Goal: Task Accomplishment & Management: Use online tool/utility

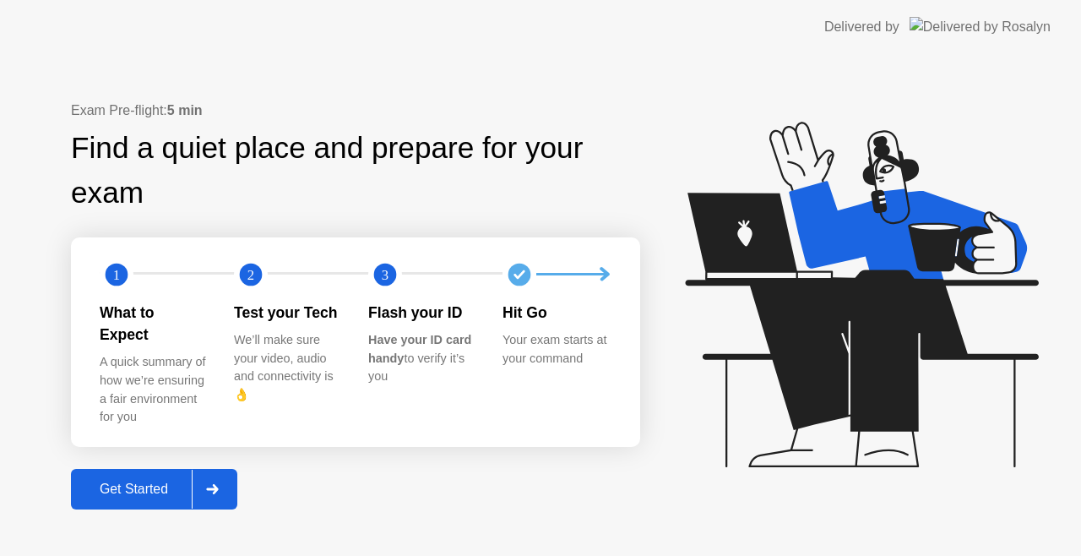
click at [90, 481] on div "Get Started" at bounding box center [134, 488] width 116 height 15
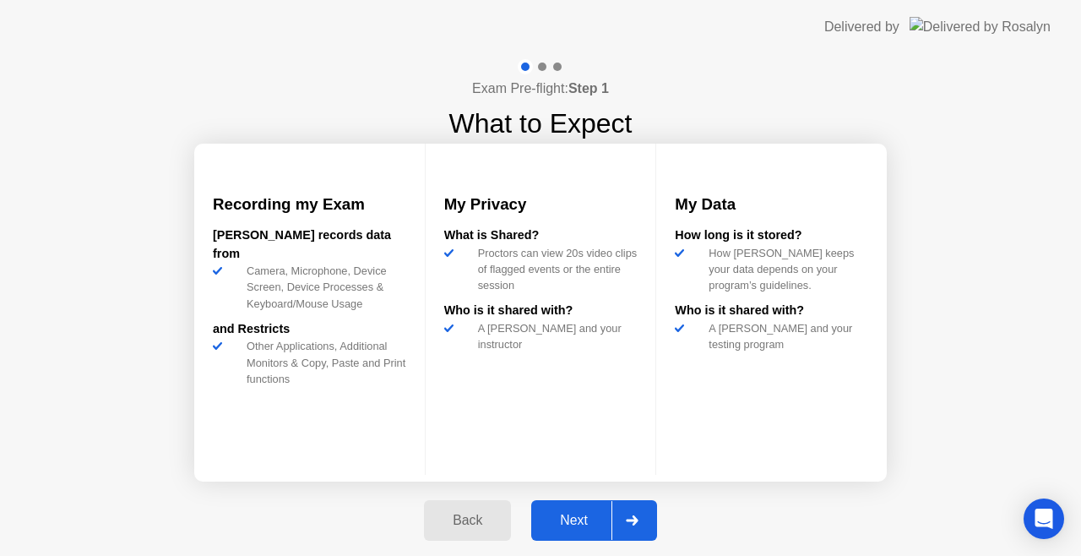
click at [569, 518] on div "Next" at bounding box center [573, 520] width 75 height 15
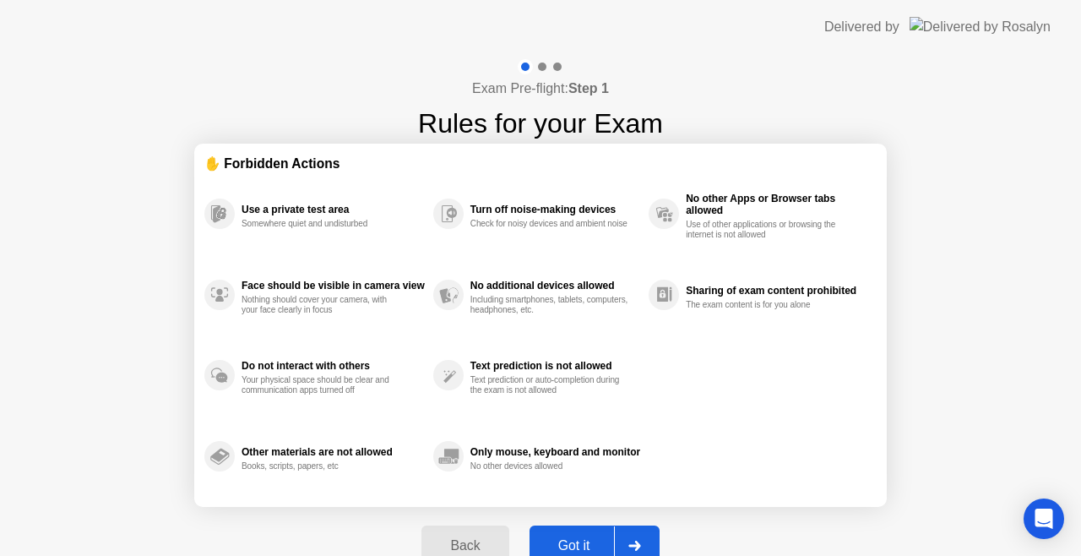
click at [562, 530] on button "Got it" at bounding box center [594, 545] width 130 height 41
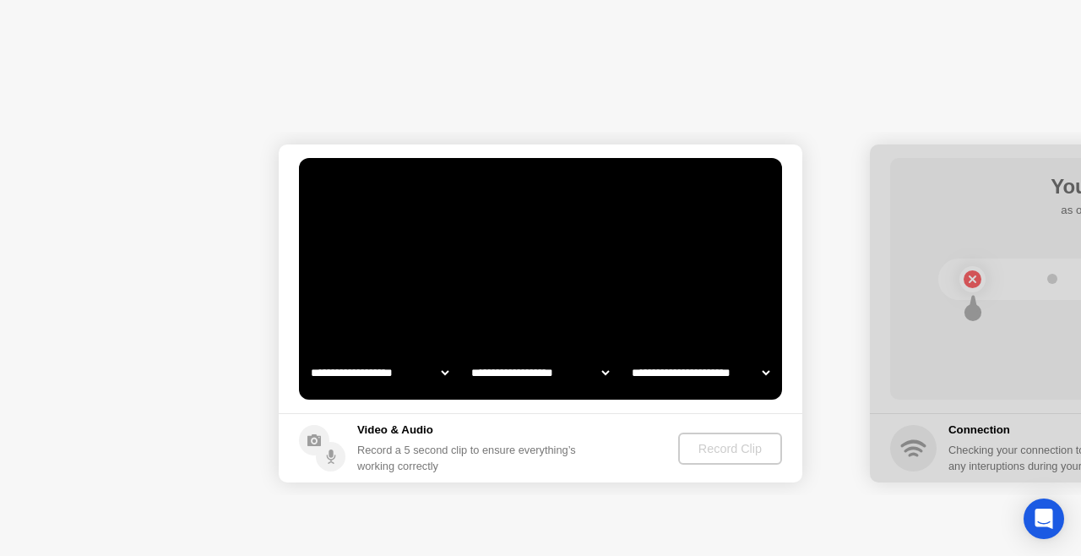
select select "**********"
select select "*******"
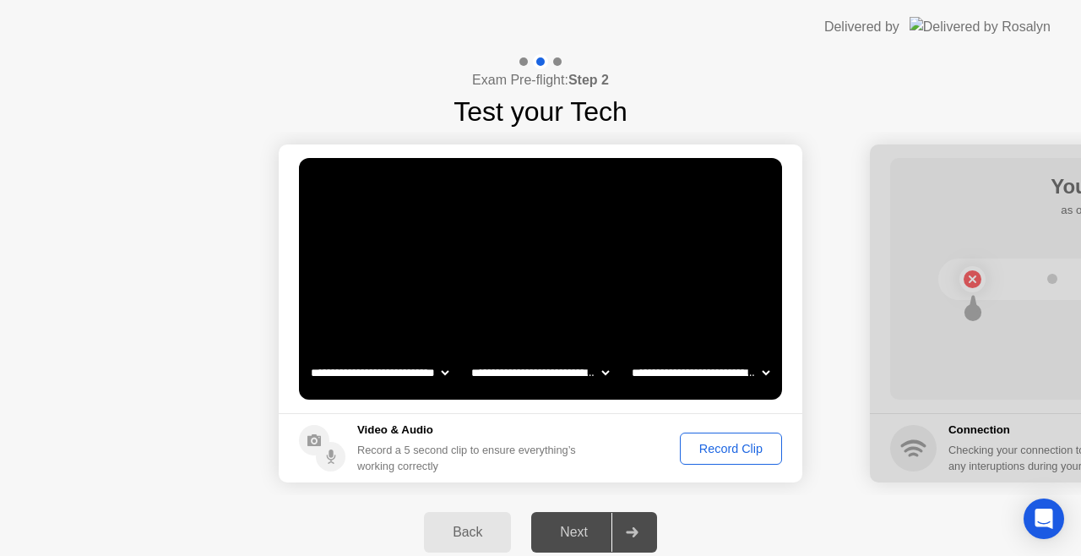
click at [750, 445] on div "Record Clip" at bounding box center [731, 449] width 90 height 14
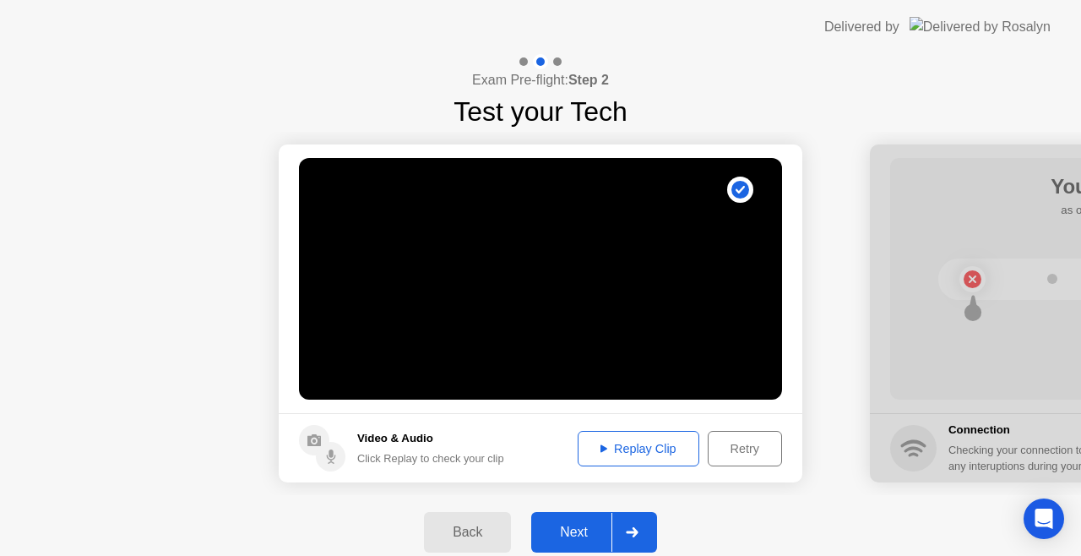
click at [571, 534] on div "Next" at bounding box center [573, 531] width 75 height 15
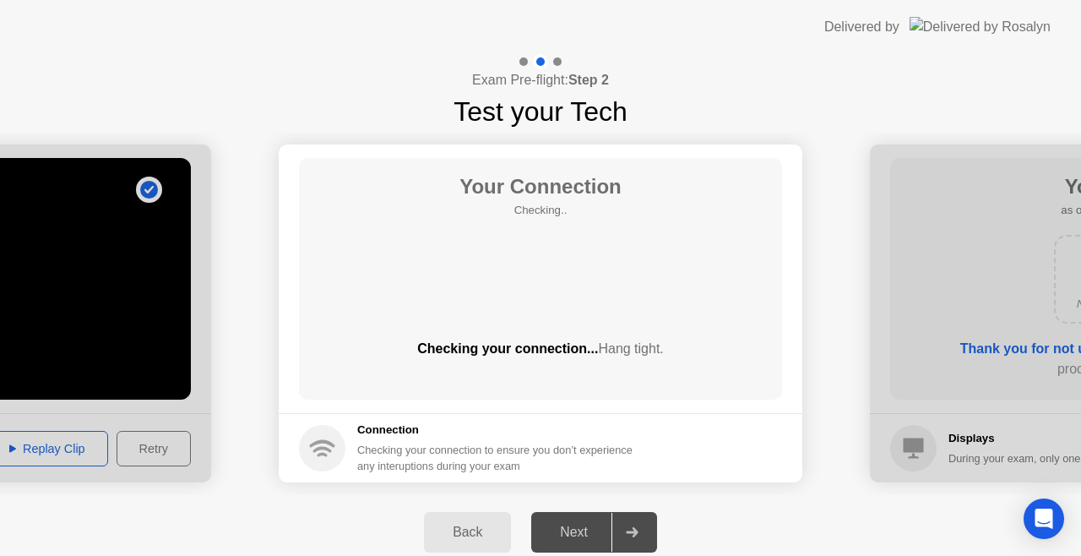
click at [566, 540] on div "Next" at bounding box center [573, 531] width 75 height 15
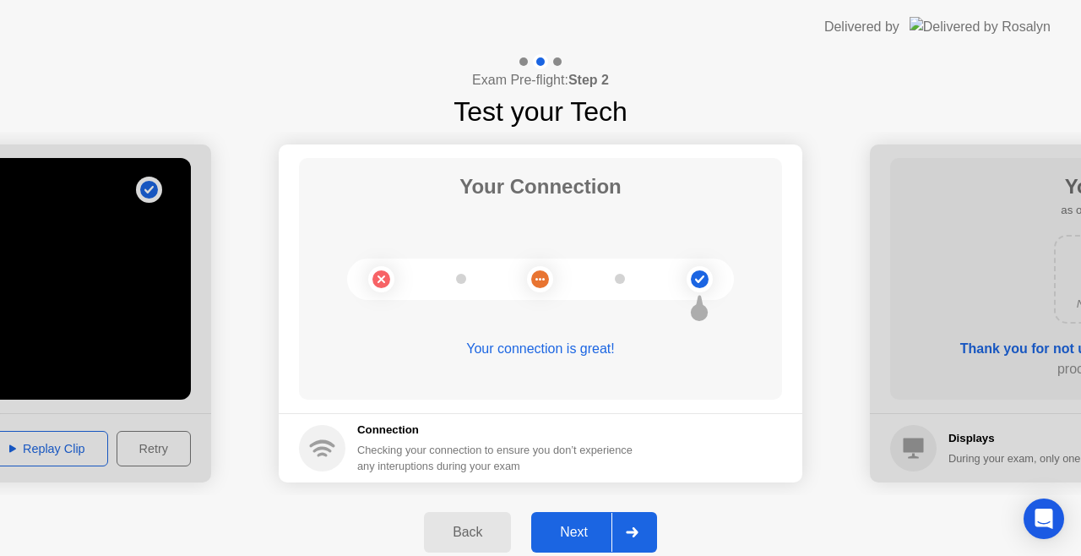
click at [552, 539] on div "Next" at bounding box center [573, 531] width 75 height 15
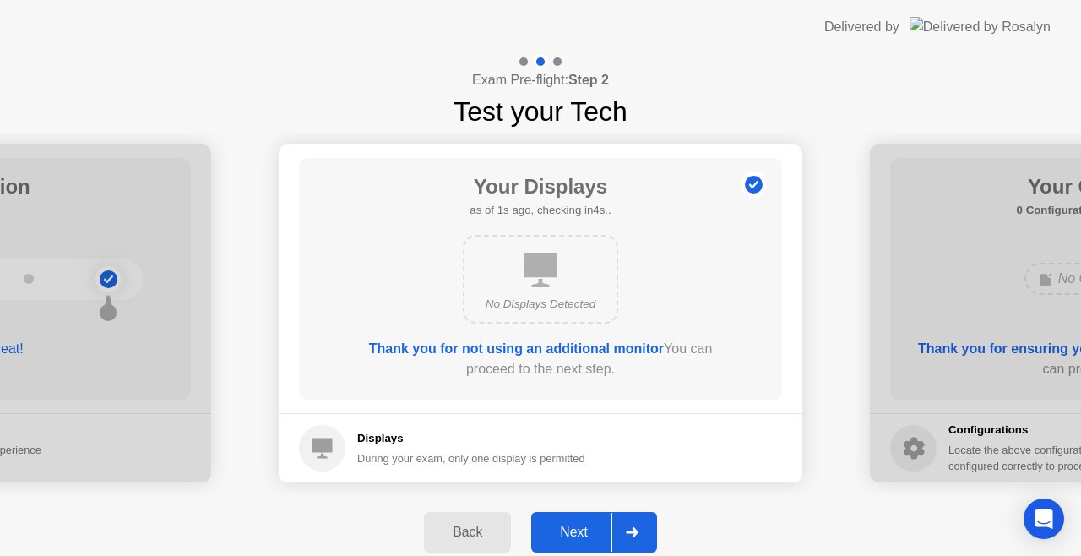
click at [552, 539] on div "Next" at bounding box center [573, 531] width 75 height 15
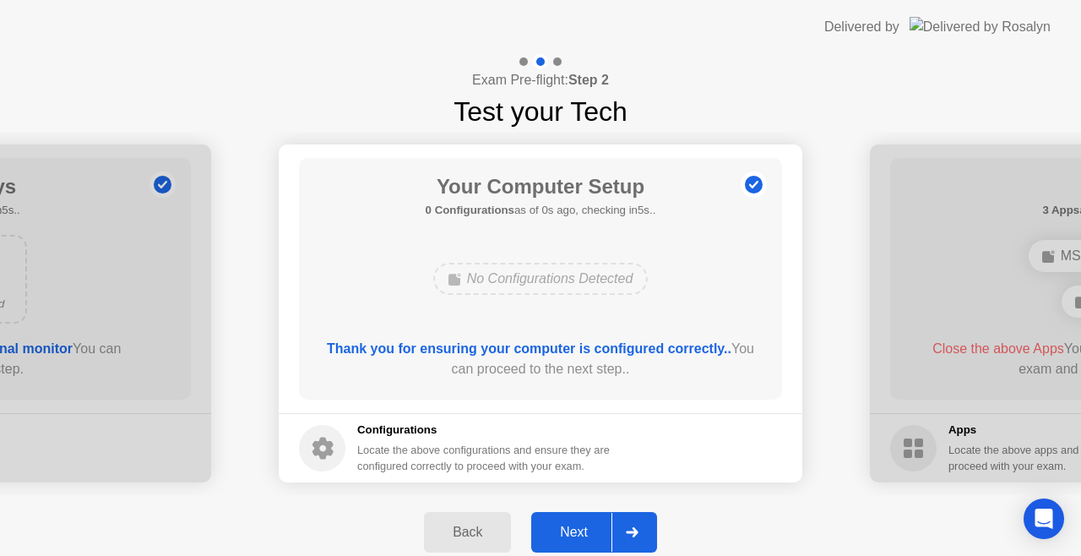
click at [552, 539] on div "Next" at bounding box center [573, 531] width 75 height 15
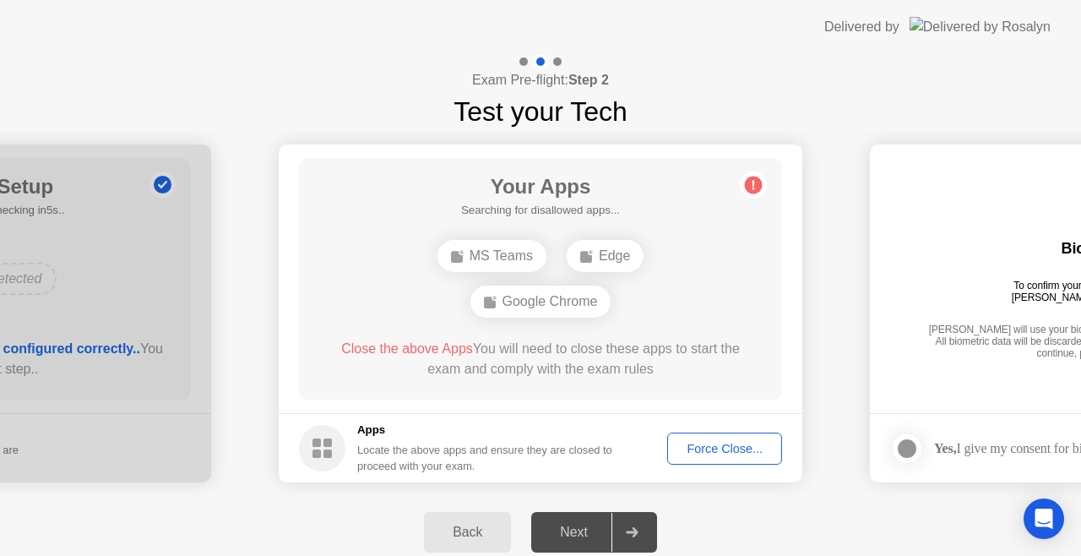
click at [736, 446] on div "Force Close..." at bounding box center [724, 449] width 103 height 14
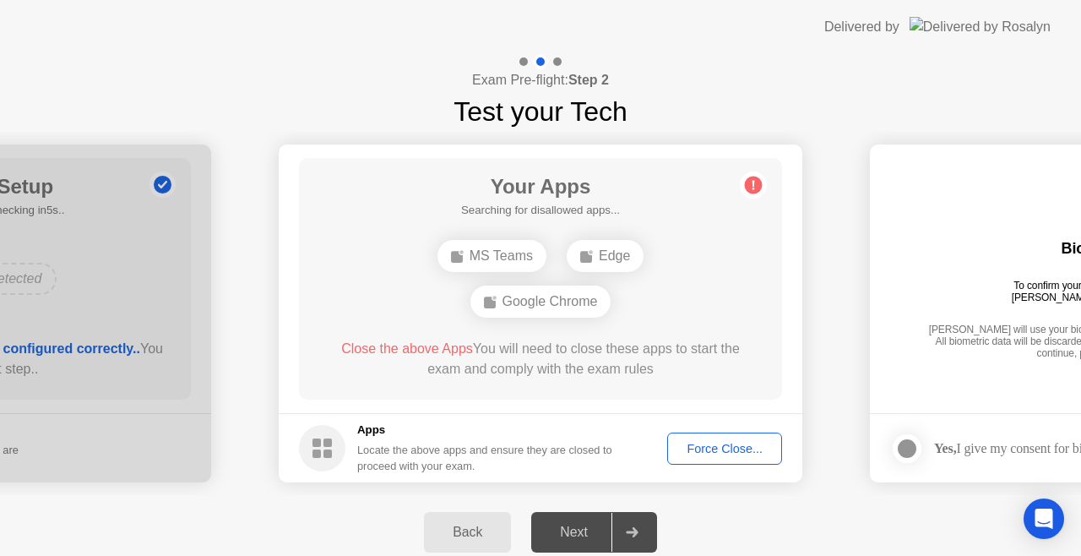
click at [703, 437] on button "Force Close..." at bounding box center [724, 448] width 115 height 32
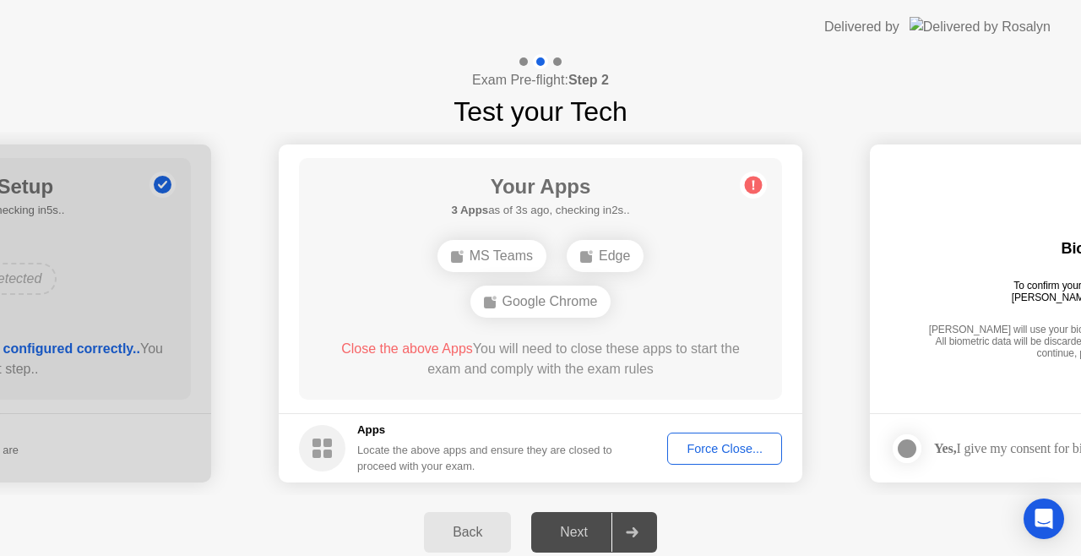
click at [711, 451] on div "Force Close..." at bounding box center [724, 449] width 103 height 14
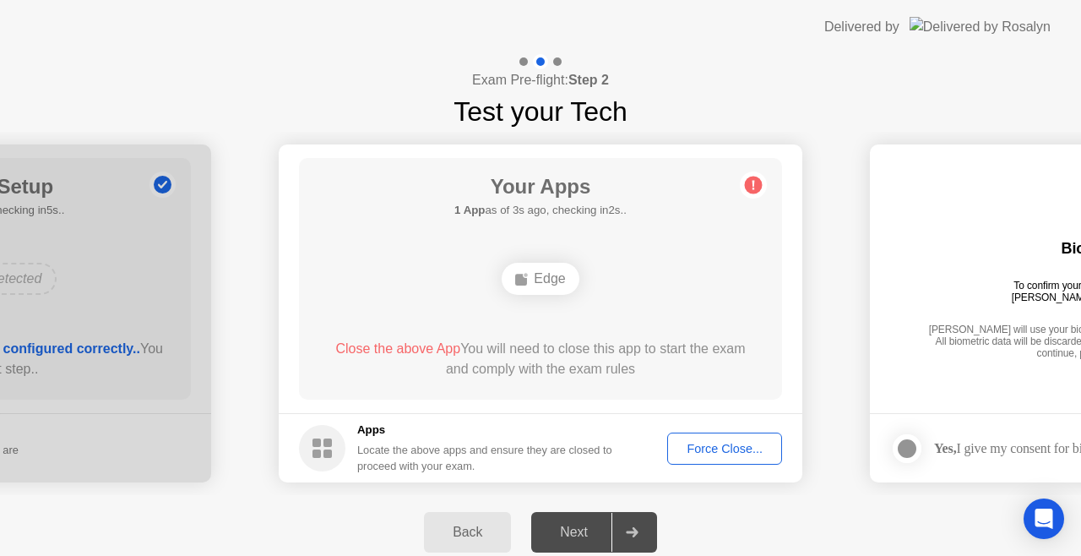
click at [730, 453] on div "Force Close..." at bounding box center [724, 449] width 103 height 14
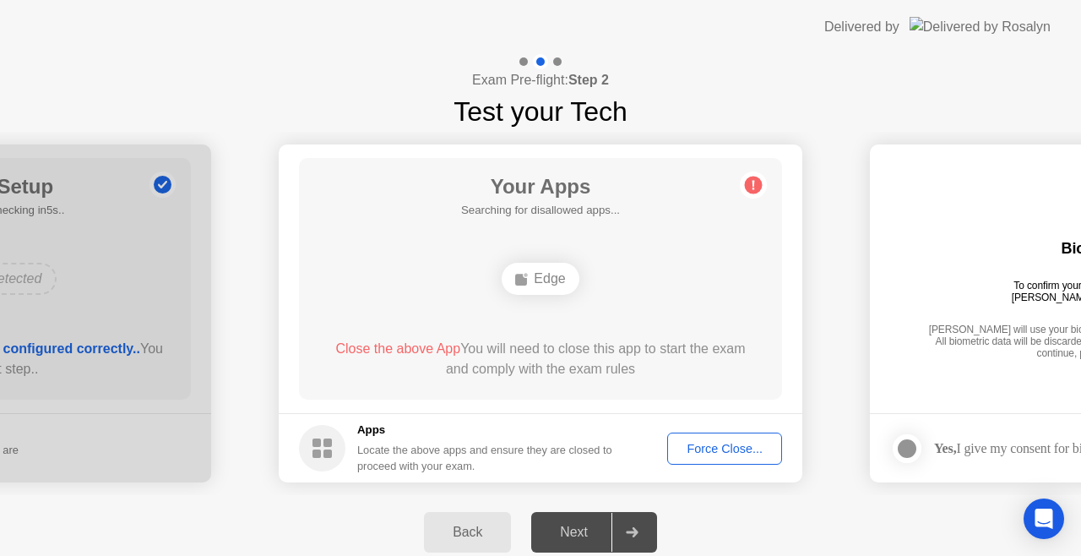
click at [731, 455] on div "Force Close..." at bounding box center [724, 449] width 103 height 14
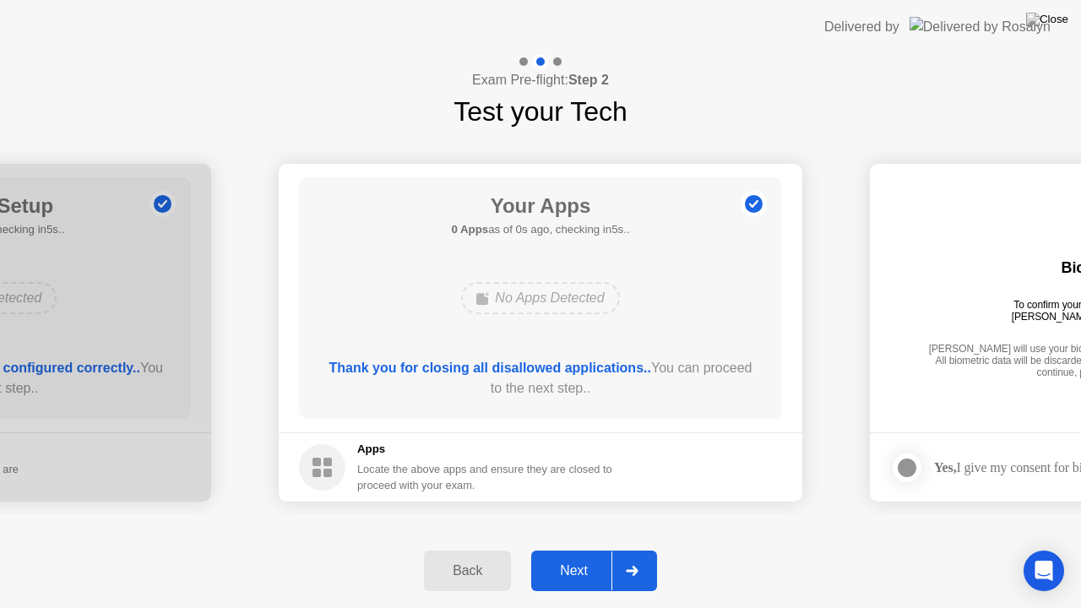
drag, startPoint x: 534, startPoint y: 320, endPoint x: 534, endPoint y: 339, distance: 19.4
click at [563, 555] on button "Next" at bounding box center [594, 571] width 126 height 41
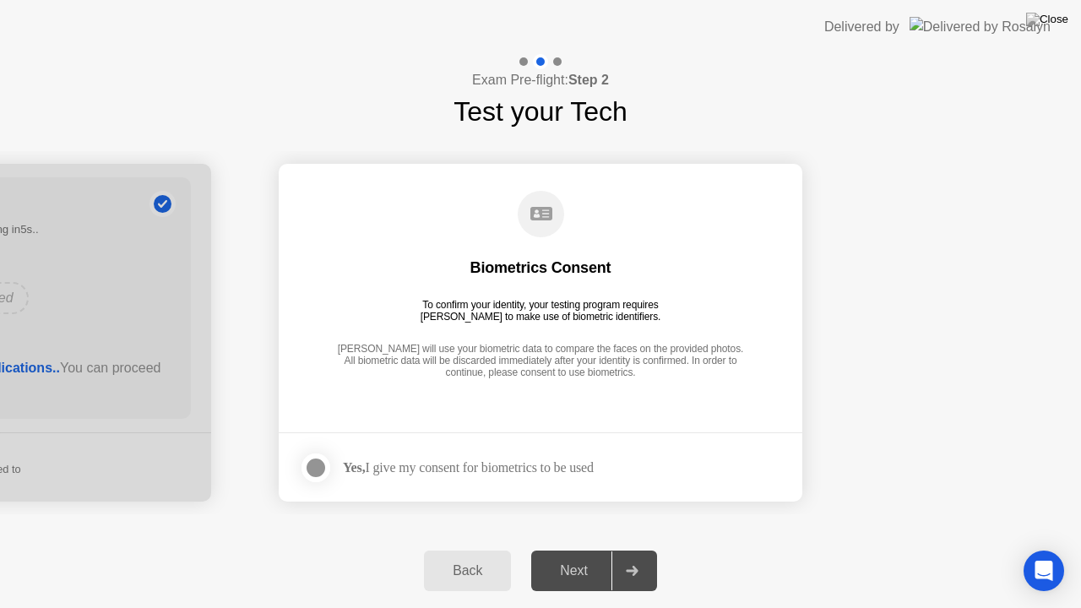
click at [326, 473] on div at bounding box center [316, 468] width 20 height 20
click at [578, 555] on div "Next" at bounding box center [573, 570] width 75 height 15
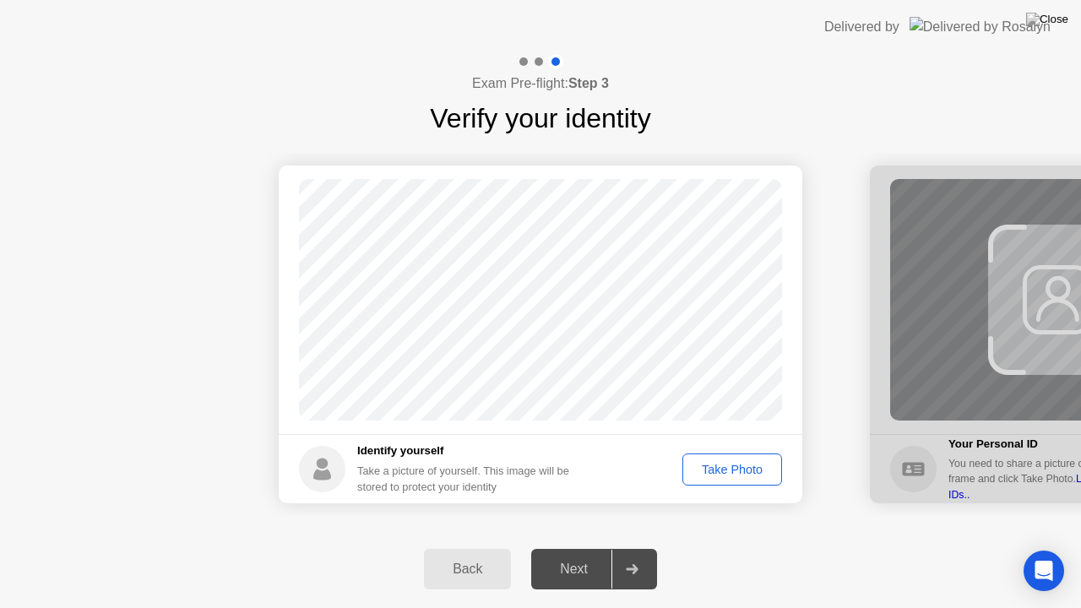
click at [728, 473] on div "Take Photo" at bounding box center [732, 470] width 88 height 14
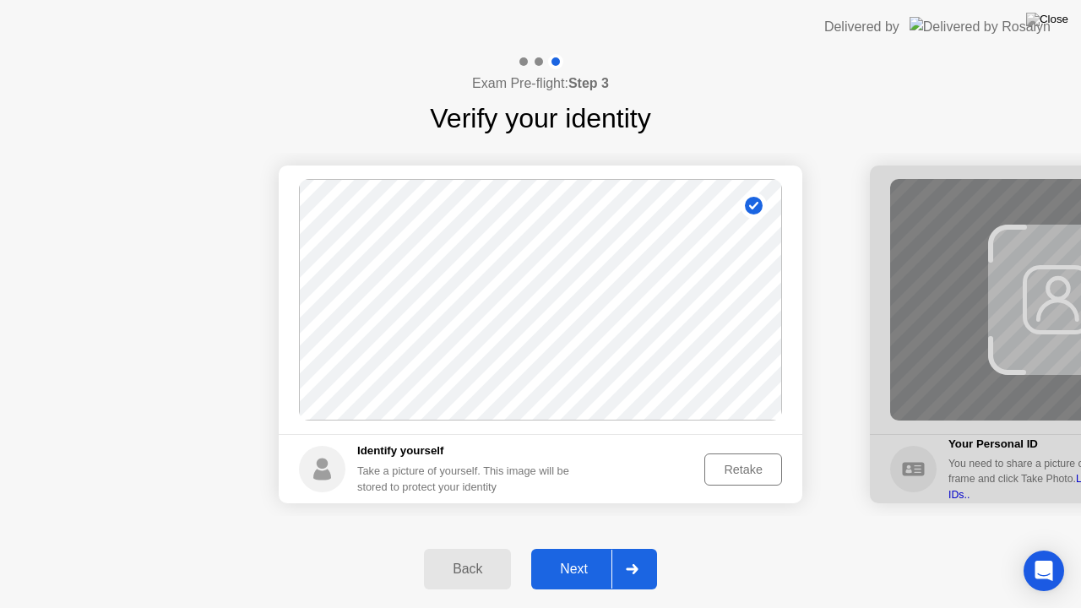
click at [728, 473] on div "Retake" at bounding box center [743, 470] width 66 height 14
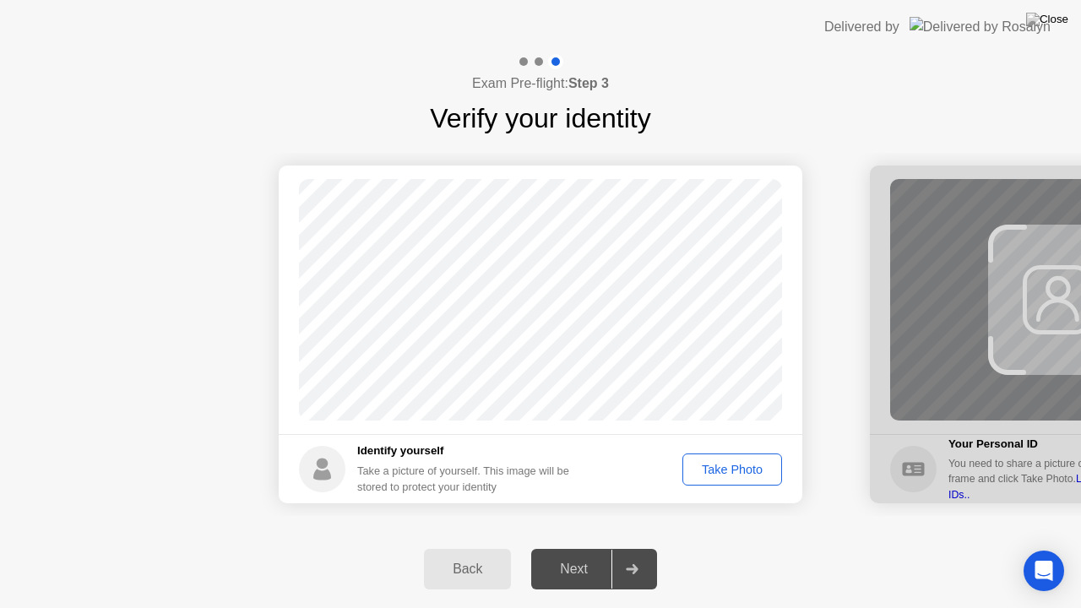
click at [728, 473] on div "Take Photo" at bounding box center [732, 470] width 88 height 14
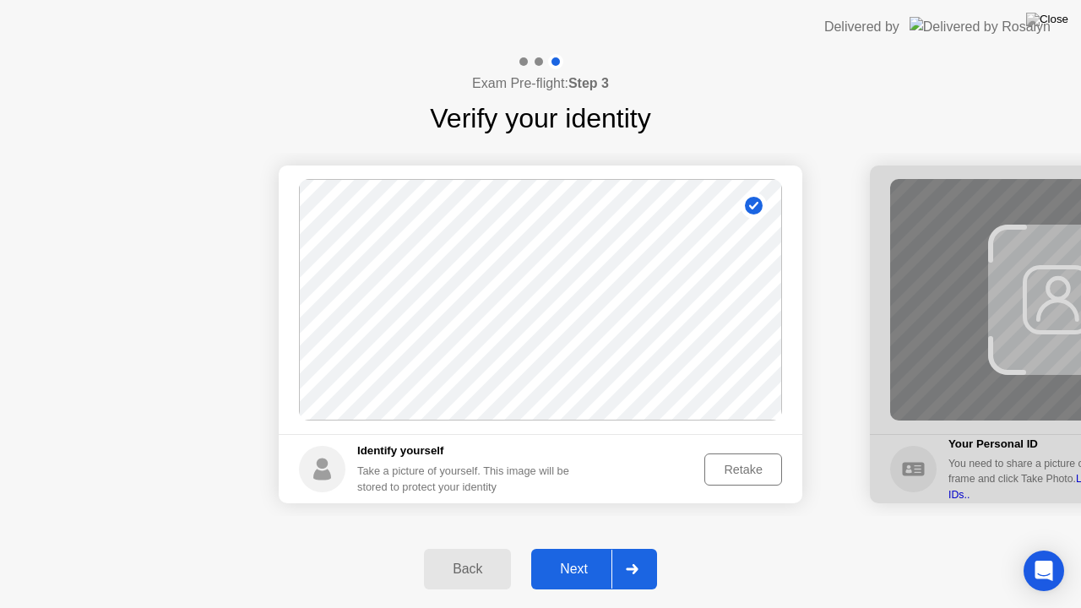
click at [567, 555] on div "Next" at bounding box center [573, 568] width 75 height 15
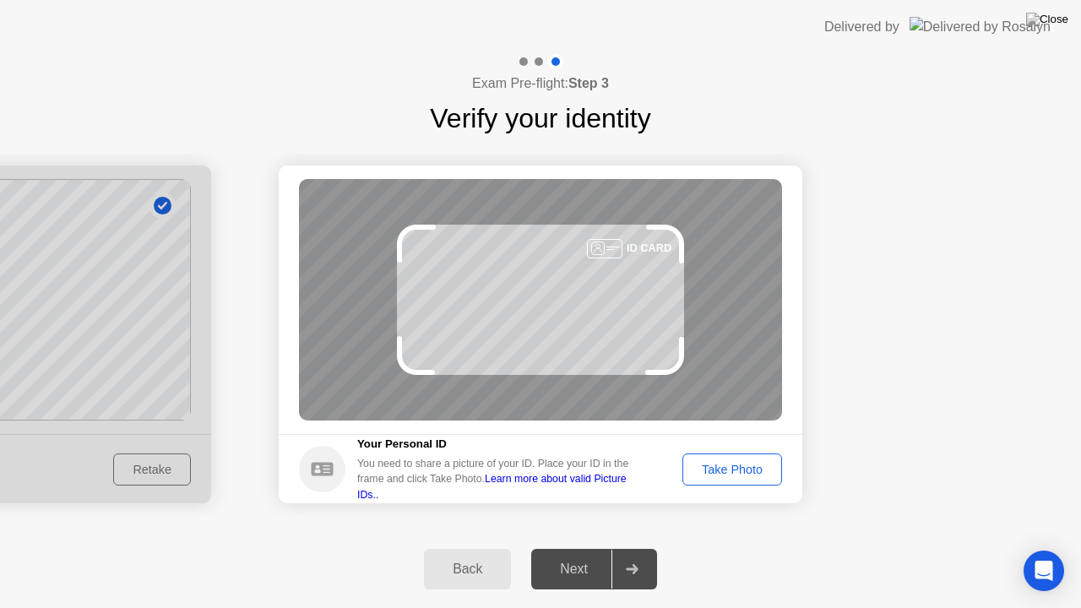
click at [697, 480] on button "Take Photo" at bounding box center [732, 469] width 100 height 32
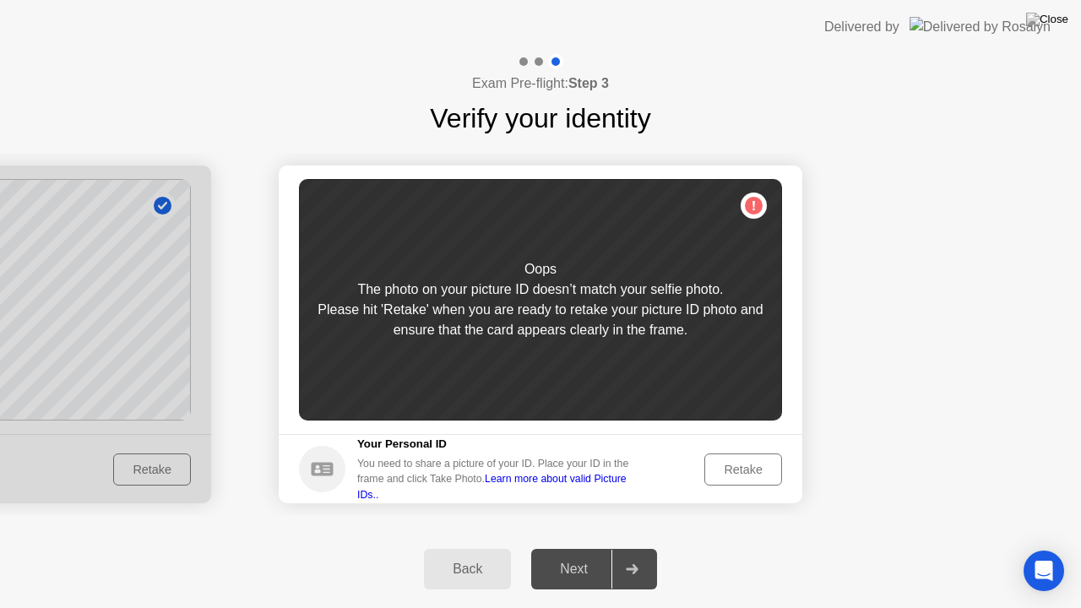
click at [735, 468] on div "Retake" at bounding box center [743, 470] width 66 height 14
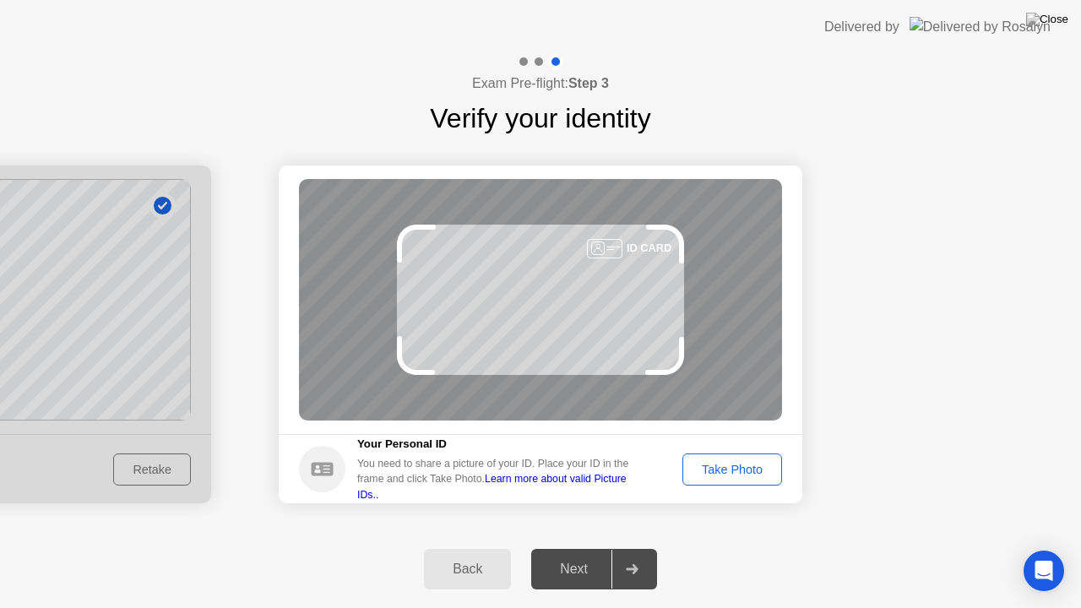
click at [735, 468] on div "Take Photo" at bounding box center [732, 470] width 88 height 14
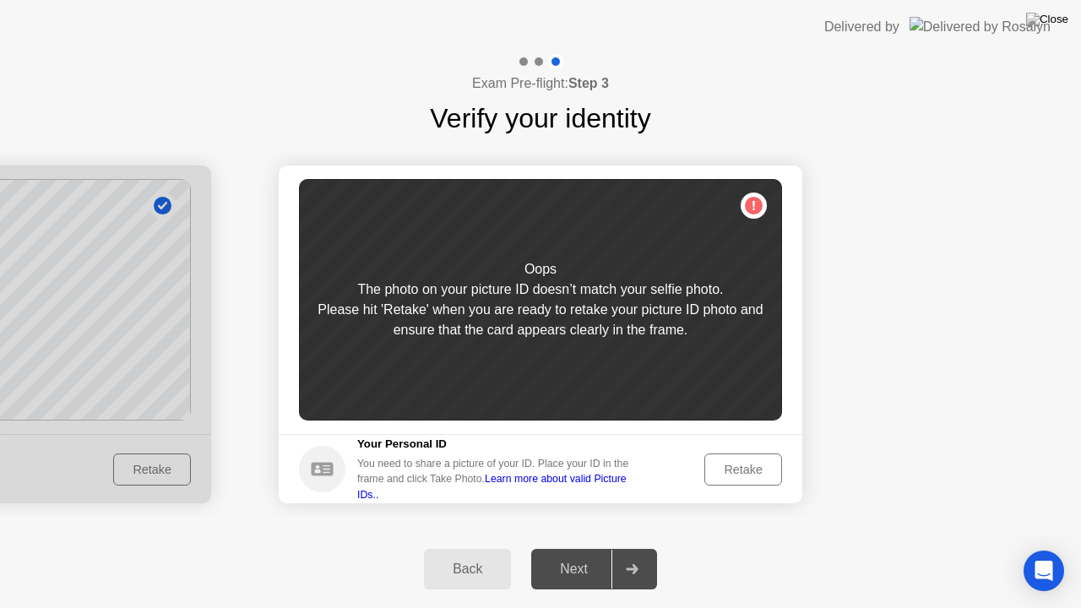
click at [485, 555] on div "Back" at bounding box center [467, 568] width 77 height 15
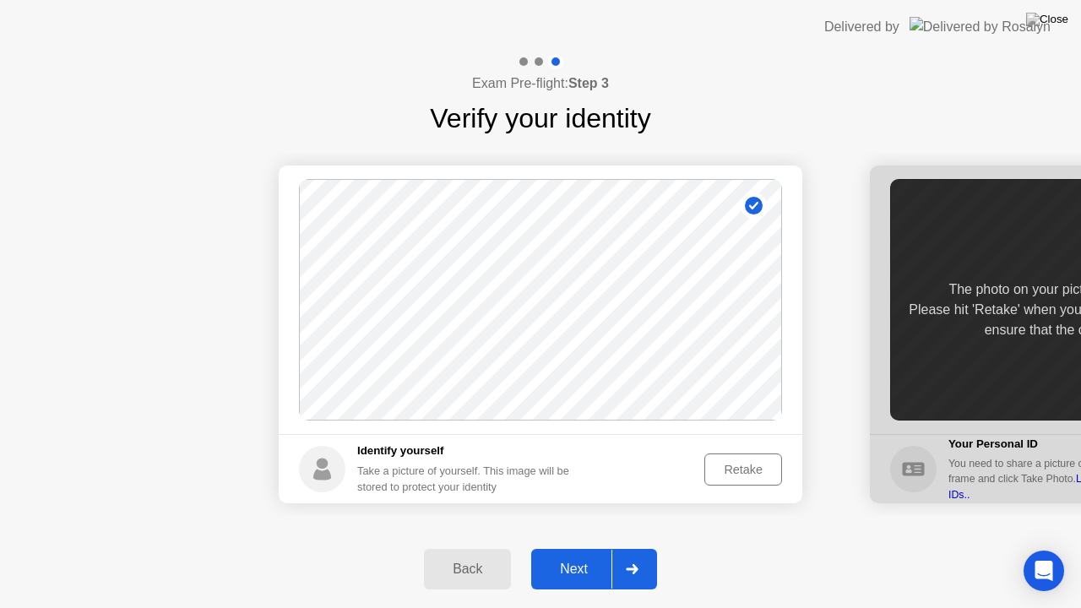
click at [740, 465] on div "Retake" at bounding box center [743, 470] width 66 height 14
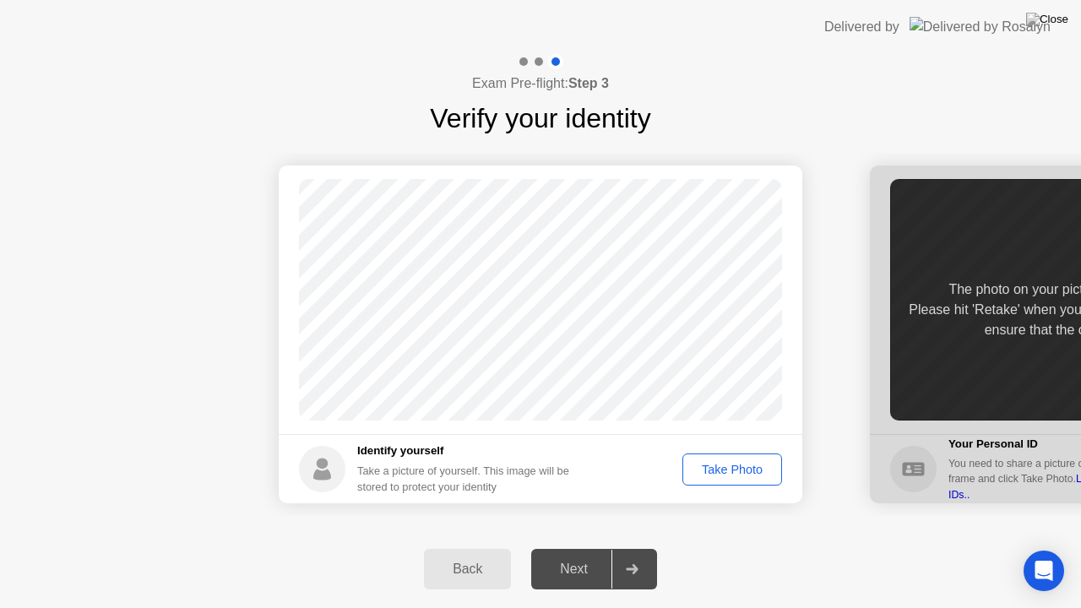
click at [740, 465] on div "Take Photo" at bounding box center [732, 470] width 88 height 14
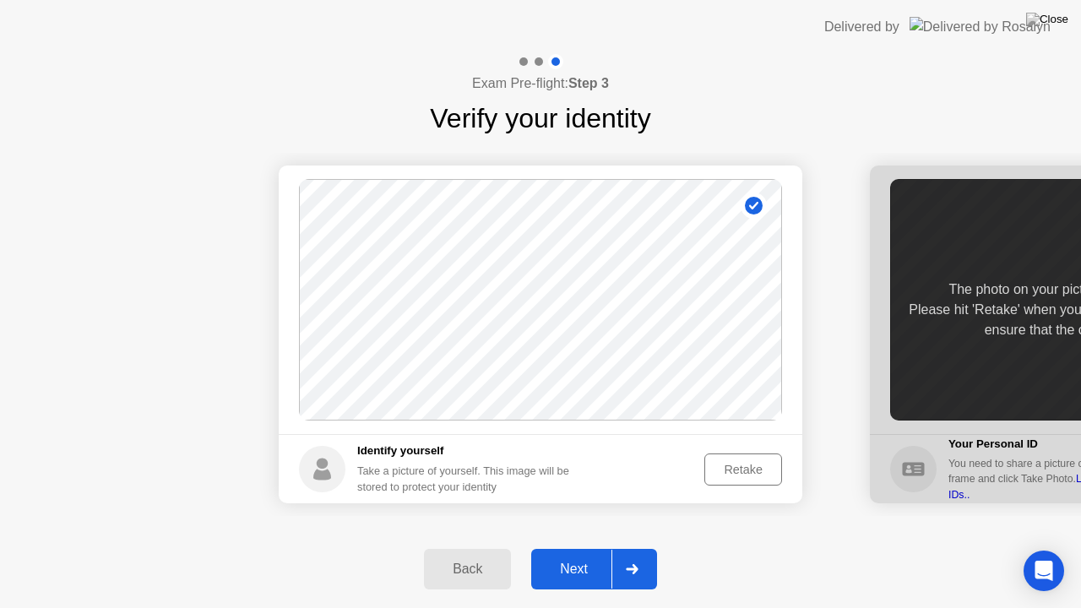
click at [559, 555] on button "Next" at bounding box center [594, 569] width 126 height 41
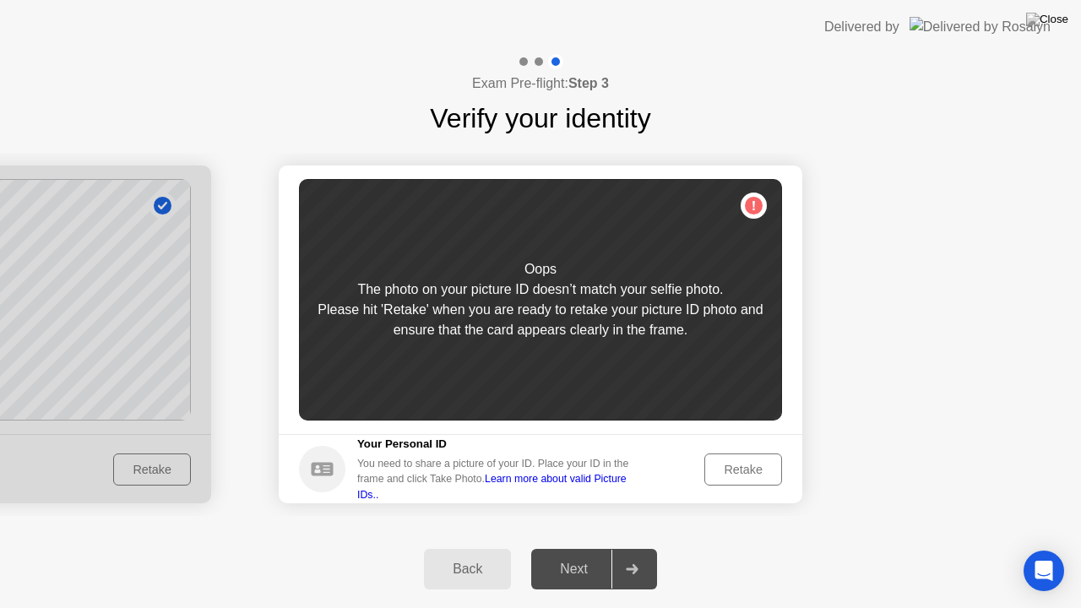
click at [724, 468] on div "Retake" at bounding box center [743, 470] width 66 height 14
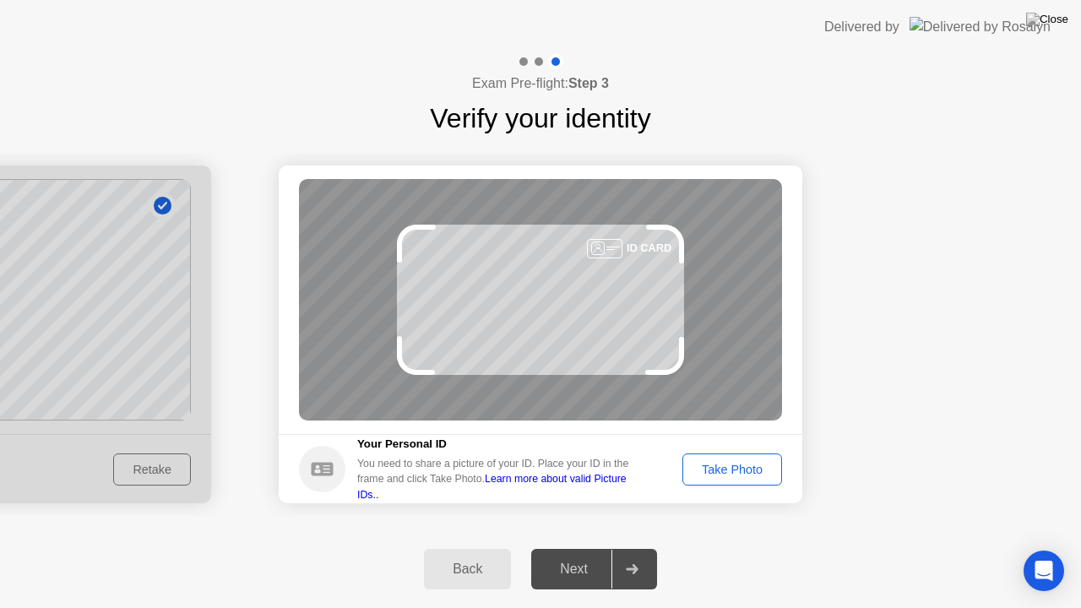
click at [724, 468] on div "Take Photo" at bounding box center [732, 470] width 88 height 14
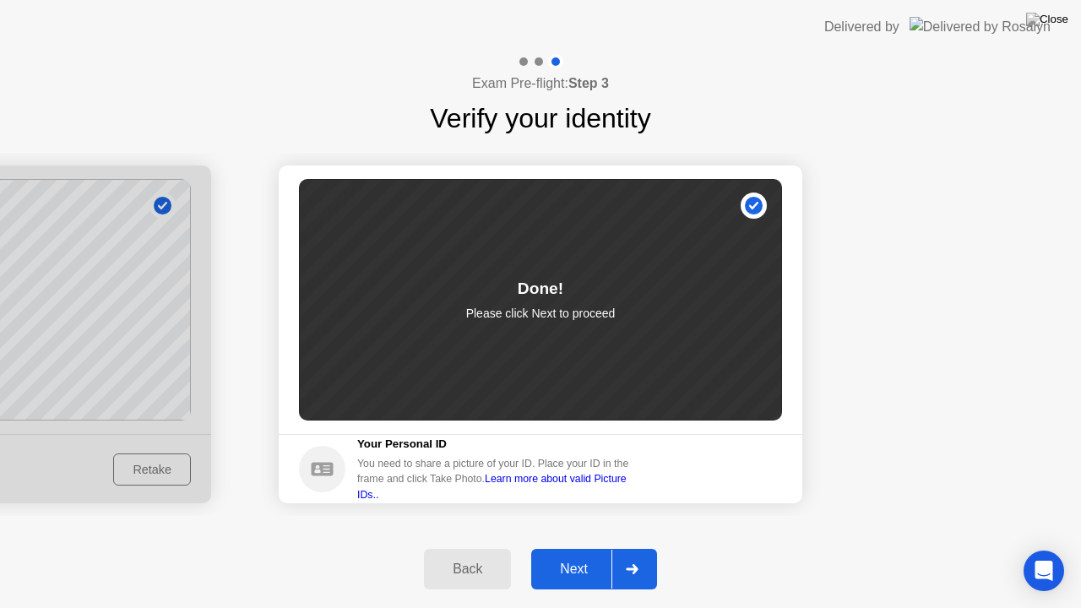
click at [551, 555] on div "Next" at bounding box center [573, 568] width 75 height 15
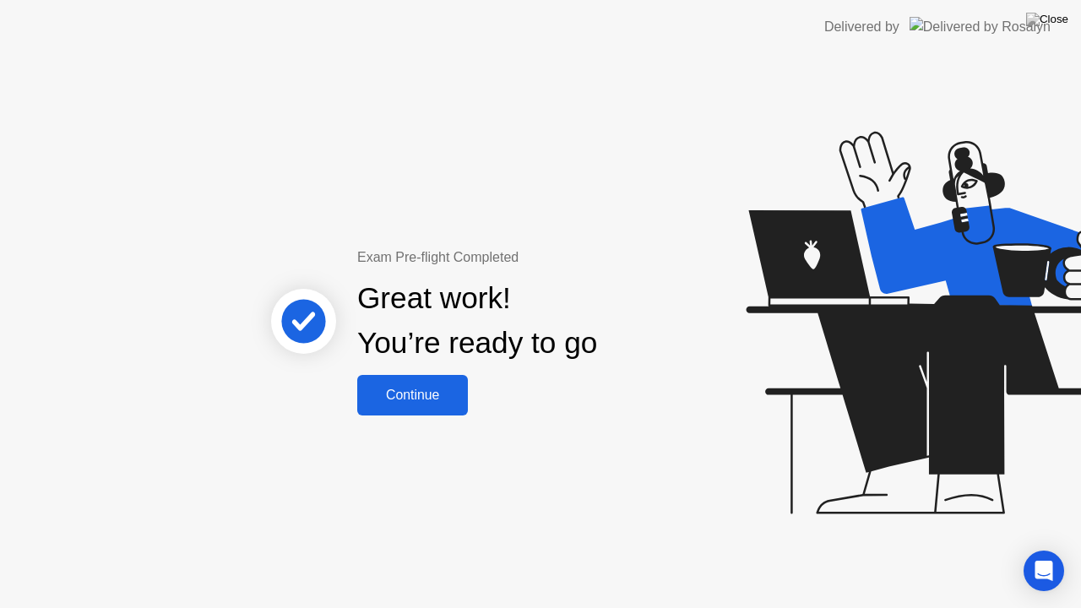
click at [396, 397] on div "Continue" at bounding box center [412, 395] width 100 height 15
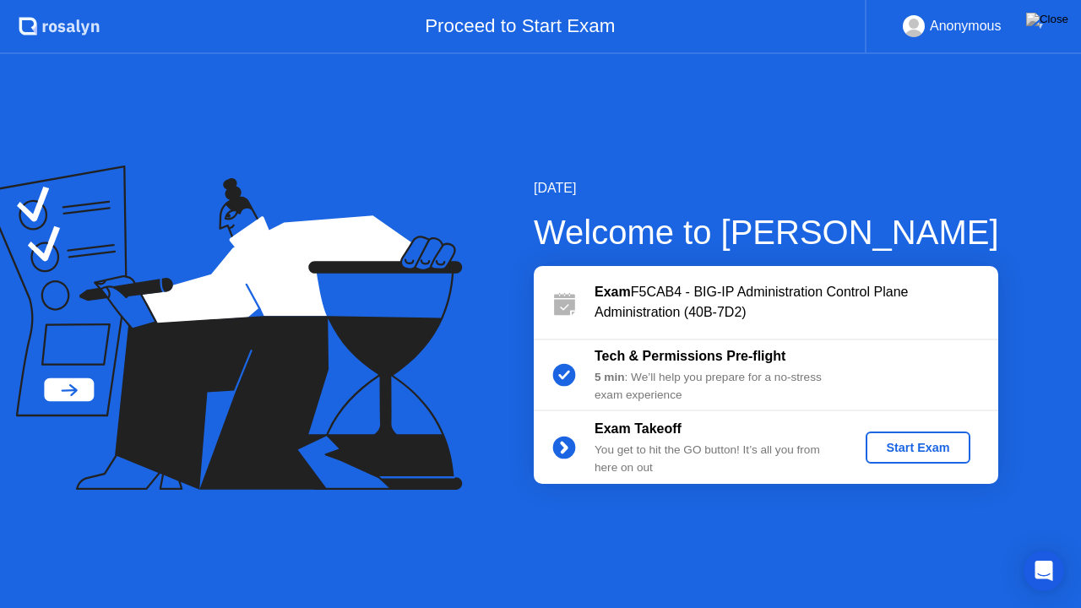
click at [911, 449] on div "Start Exam" at bounding box center [917, 448] width 90 height 14
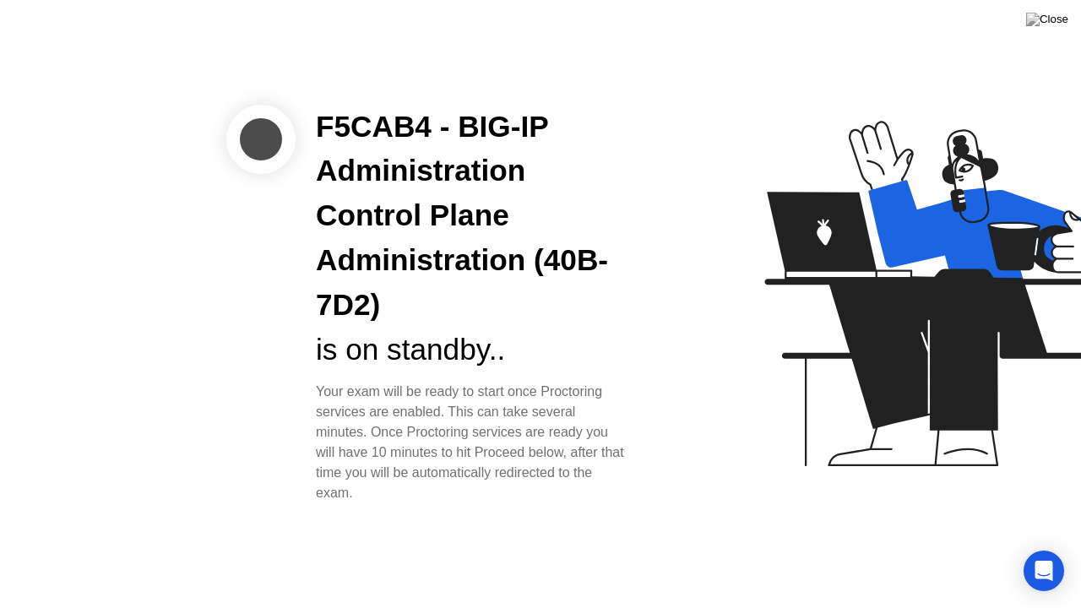
drag, startPoint x: 403, startPoint y: 495, endPoint x: 346, endPoint y: 420, distance: 93.4
click at [346, 420] on div "Your exam will be ready to start once Proctoring services are enabled. This can…" at bounding box center [472, 443] width 312 height 122
drag, startPoint x: 313, startPoint y: 390, endPoint x: 380, endPoint y: 491, distance: 121.3
click at [380, 491] on div "F5CAB4 - BIG-IP Administration Control Plane Administration (40B-7D2) is on sta…" at bounding box center [472, 304] width 353 height 399
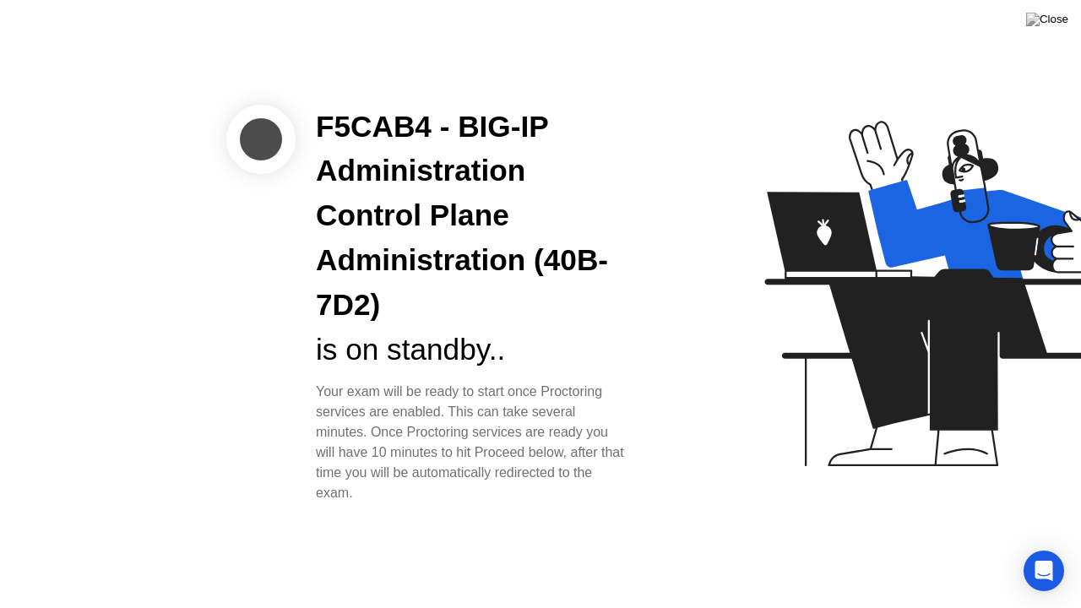
click at [380, 491] on div "Your exam will be ready to start once Proctoring services are enabled. This can…" at bounding box center [472, 443] width 312 height 122
drag, startPoint x: 380, startPoint y: 491, endPoint x: 314, endPoint y: 393, distance: 118.0
click at [314, 393] on div "F5CAB4 - BIG-IP Administration Control Plane Administration (40B-7D2) is on sta…" at bounding box center [472, 304] width 353 height 399
drag, startPoint x: 314, startPoint y: 393, endPoint x: 377, endPoint y: 494, distance: 118.3
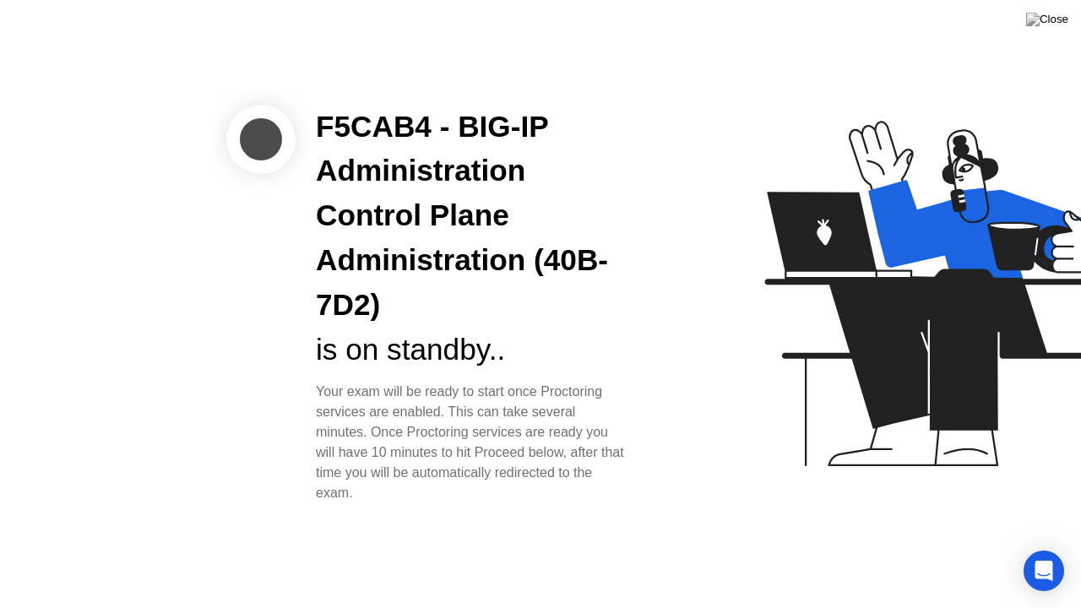
click at [377, 494] on div "F5CAB4 - BIG-IP Administration Control Plane Administration (40B-7D2) is on sta…" at bounding box center [472, 304] width 353 height 399
click at [377, 494] on div "Your exam will be ready to start once Proctoring services are enabled. This can…" at bounding box center [472, 443] width 312 height 122
drag, startPoint x: 377, startPoint y: 494, endPoint x: 316, endPoint y: 387, distance: 123.3
click at [316, 387] on div "Your exam will be ready to start once Proctoring services are enabled. This can…" at bounding box center [472, 443] width 312 height 122
click at [312, 388] on div "F5CAB4 - BIG-IP Administration Control Plane Administration (40B-7D2) is on sta…" at bounding box center [472, 304] width 353 height 399
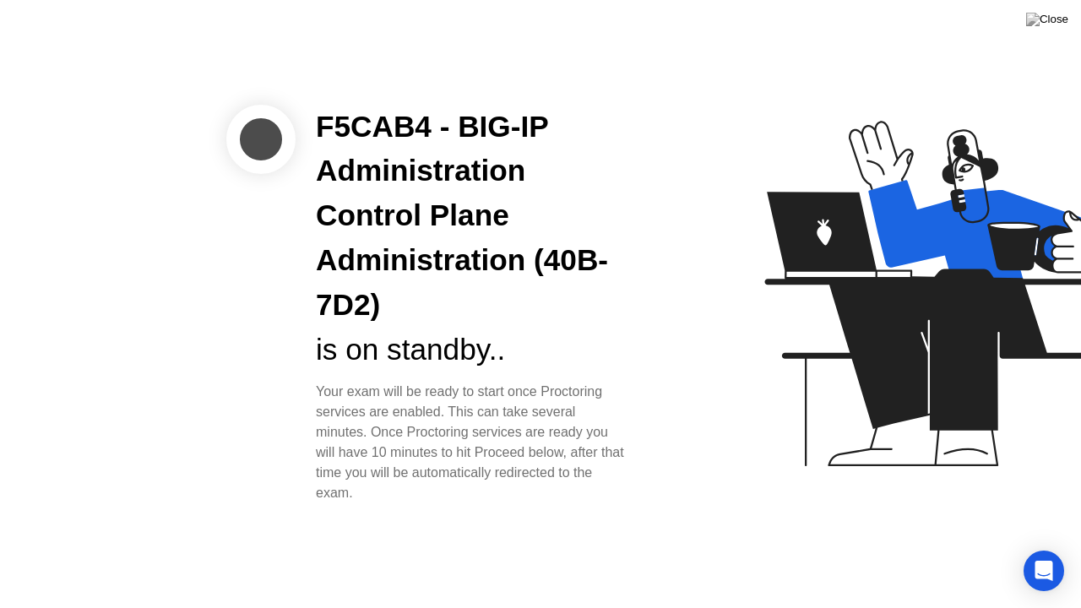
drag, startPoint x: 312, startPoint y: 388, endPoint x: 383, endPoint y: 496, distance: 129.0
click at [383, 496] on div "F5CAB4 - BIG-IP Administration Control Plane Administration (40B-7D2) is on sta…" at bounding box center [472, 304] width 353 height 399
click at [383, 496] on div "Your exam will be ready to start once Proctoring services are enabled. This can…" at bounding box center [472, 443] width 312 height 122
drag, startPoint x: 313, startPoint y: 388, endPoint x: 383, endPoint y: 490, distance: 123.2
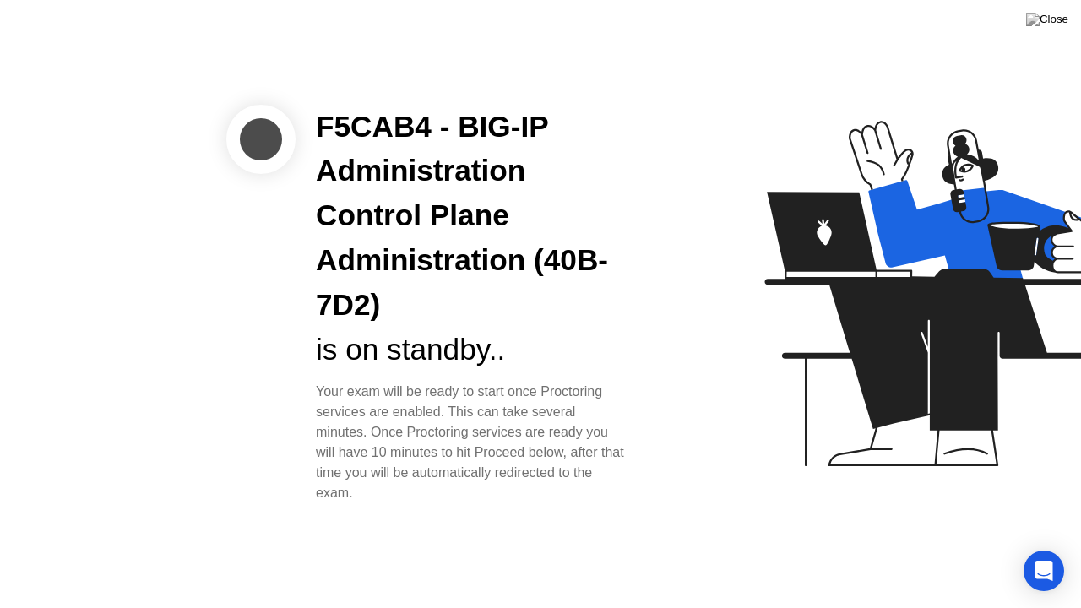
click at [383, 490] on div "F5CAB4 - BIG-IP Administration Control Plane Administration (40B-7D2) is on sta…" at bounding box center [472, 304] width 353 height 399
click at [383, 490] on div "Your exam will be ready to start once Proctoring services are enabled. This can…" at bounding box center [472, 443] width 312 height 122
drag, startPoint x: 383, startPoint y: 490, endPoint x: 306, endPoint y: 389, distance: 126.5
click at [306, 389] on div "F5CAB4 - BIG-IP Administration Control Plane Administration (40B-7D2) is on sta…" at bounding box center [472, 304] width 353 height 399
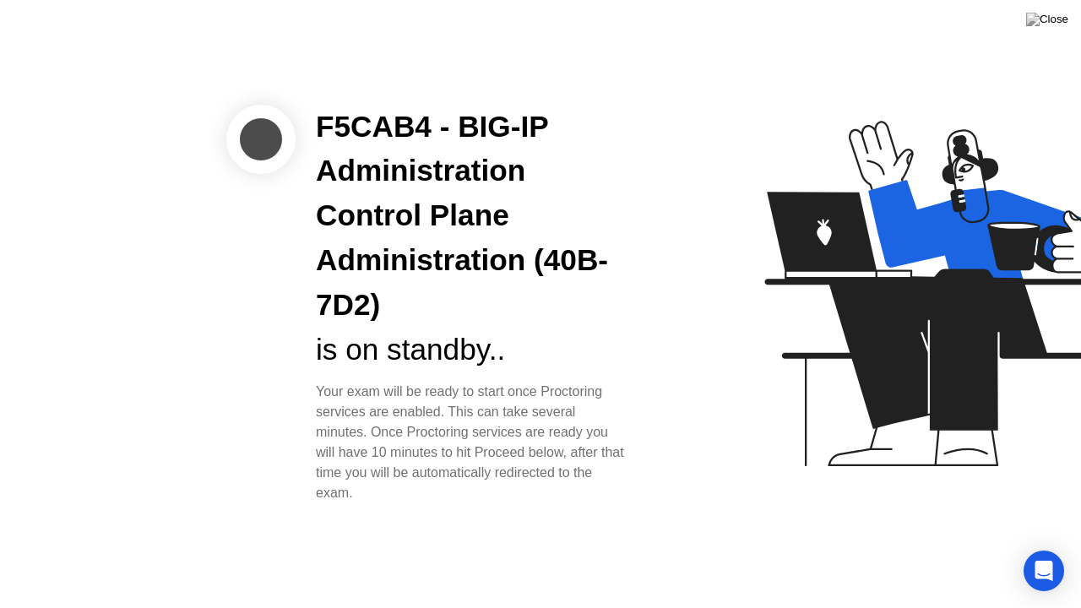
drag, startPoint x: 306, startPoint y: 389, endPoint x: 391, endPoint y: 497, distance: 137.1
click at [391, 497] on div "F5CAB4 - BIG-IP Administration Control Plane Administration (40B-7D2) is on sta…" at bounding box center [472, 304] width 353 height 399
click at [391, 497] on div "Your exam will be ready to start once Proctoring services are enabled. This can…" at bounding box center [472, 443] width 312 height 122
drag, startPoint x: 391, startPoint y: 497, endPoint x: 302, endPoint y: 387, distance: 141.8
click at [302, 387] on div "F5CAB4 - BIG-IP Administration Control Plane Administration (40B-7D2) is on sta…" at bounding box center [472, 304] width 353 height 399
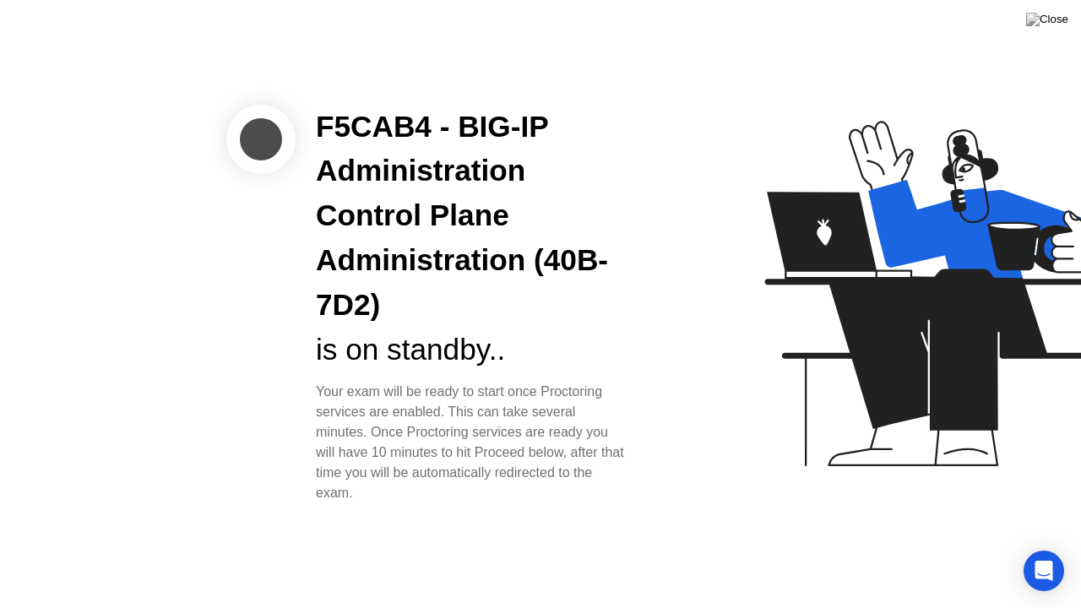
click at [302, 387] on div "F5CAB4 - BIG-IP Administration Control Plane Administration (40B-7D2) is on sta…" at bounding box center [472, 304] width 353 height 399
drag, startPoint x: 302, startPoint y: 387, endPoint x: 393, endPoint y: 503, distance: 147.4
click at [393, 503] on div "F5CAB4 - BIG-IP Administration Control Plane Administration (40B-7D2) is on sta…" at bounding box center [472, 304] width 353 height 399
click at [393, 503] on div "Your exam will be ready to start once Proctoring services are enabled. This can…" at bounding box center [472, 443] width 312 height 122
drag, startPoint x: 393, startPoint y: 503, endPoint x: 310, endPoint y: 392, distance: 138.8
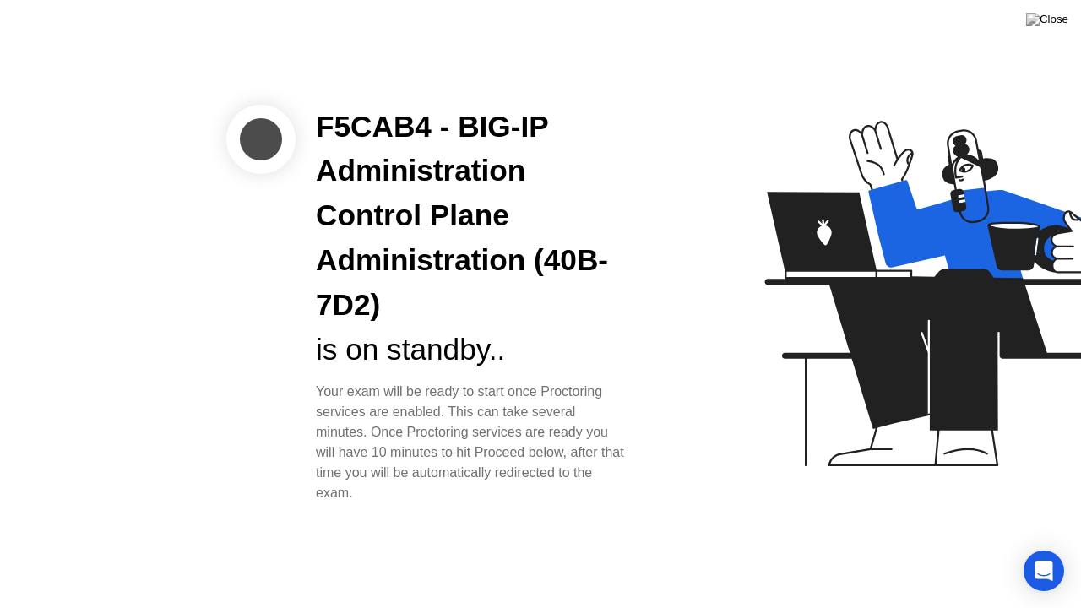
click at [310, 392] on div "F5CAB4 - BIG-IP Administration Control Plane Administration (40B-7D2) is on sta…" at bounding box center [472, 304] width 353 height 399
click at [379, 494] on div "Your exam will be ready to start once Proctoring services are enabled. This can…" at bounding box center [472, 443] width 312 height 122
drag, startPoint x: 379, startPoint y: 494, endPoint x: 311, endPoint y: 390, distance: 124.4
click at [311, 390] on div "F5CAB4 - BIG-IP Administration Control Plane Administration (40B-7D2) is on sta…" at bounding box center [472, 304] width 353 height 399
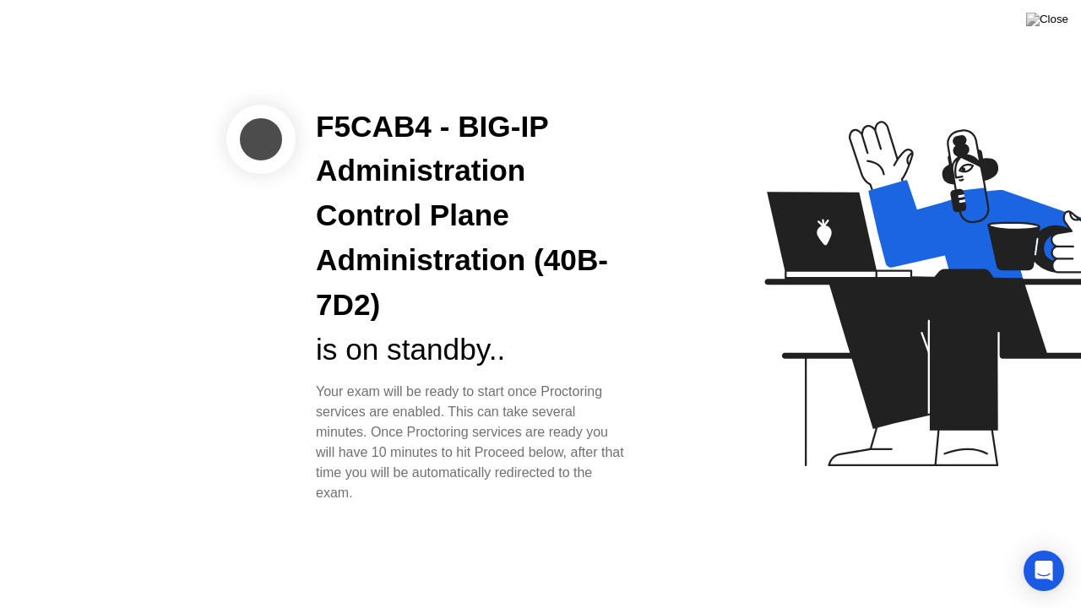
click at [311, 390] on div "F5CAB4 - BIG-IP Administration Control Plane Administration (40B-7D2) is on sta…" at bounding box center [472, 304] width 353 height 399
drag, startPoint x: 311, startPoint y: 390, endPoint x: 381, endPoint y: 498, distance: 128.8
click at [381, 498] on div "F5CAB4 - BIG-IP Administration Control Plane Administration (40B-7D2) is on sta…" at bounding box center [472, 304] width 353 height 399
click at [381, 498] on div "Your exam will be ready to start once Proctoring services are enabled. This can…" at bounding box center [472, 443] width 312 height 122
drag, startPoint x: 381, startPoint y: 498, endPoint x: 307, endPoint y: 392, distance: 129.3
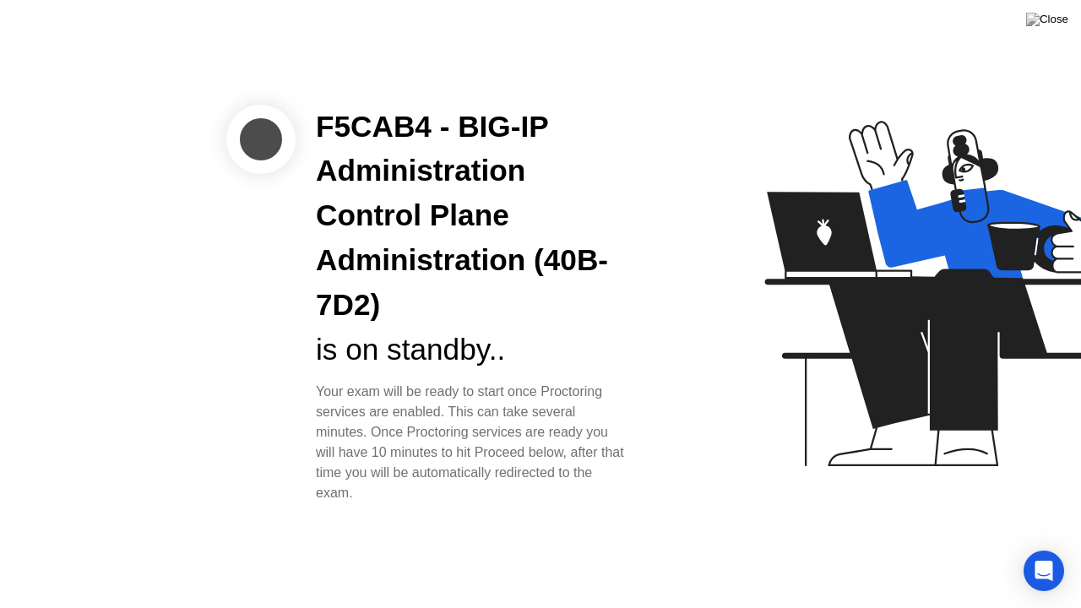
click at [307, 392] on div "F5CAB4 - BIG-IP Administration Control Plane Administration (40B-7D2) is on sta…" at bounding box center [472, 304] width 353 height 399
click at [372, 500] on div "Your exam will be ready to start once Proctoring services are enabled. This can…" at bounding box center [472, 443] width 312 height 122
drag, startPoint x: 385, startPoint y: 496, endPoint x: 312, endPoint y: 385, distance: 133.0
click at [312, 385] on div "F5CAB4 - BIG-IP Administration Control Plane Administration (40B-7D2) is on sta…" at bounding box center [472, 304] width 353 height 399
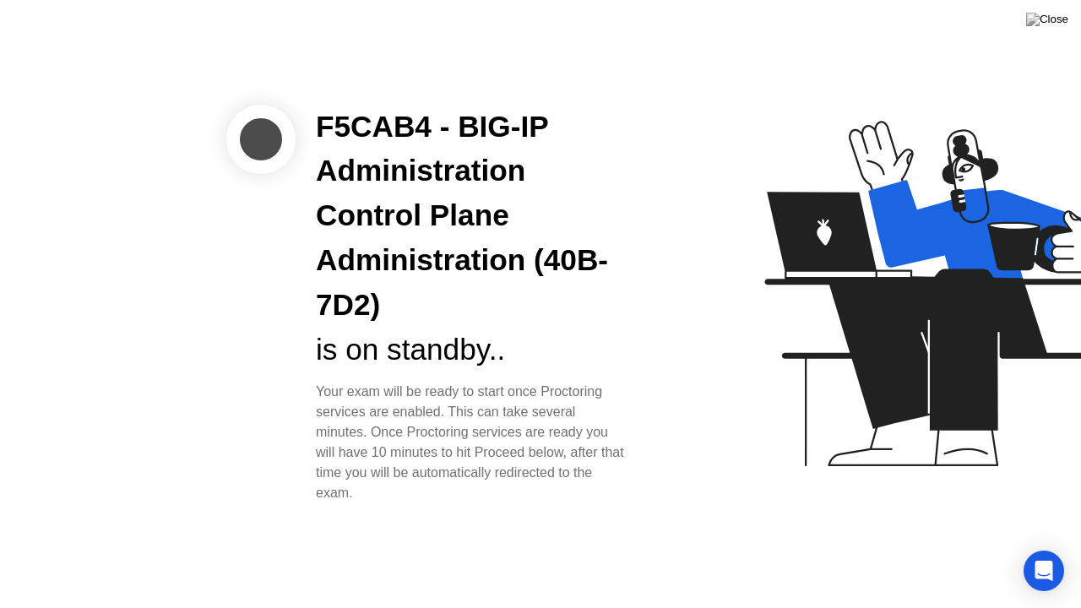
drag, startPoint x: 312, startPoint y: 385, endPoint x: 388, endPoint y: 491, distance: 130.7
click at [388, 491] on div "F5CAB4 - BIG-IP Administration Control Plane Administration (40B-7D2) is on sta…" at bounding box center [472, 304] width 353 height 399
click at [388, 491] on div "Your exam will be ready to start once Proctoring services are enabled. This can…" at bounding box center [472, 443] width 312 height 122
click at [1039, 555] on div "Open Intercom Messenger" at bounding box center [1044, 571] width 45 height 45
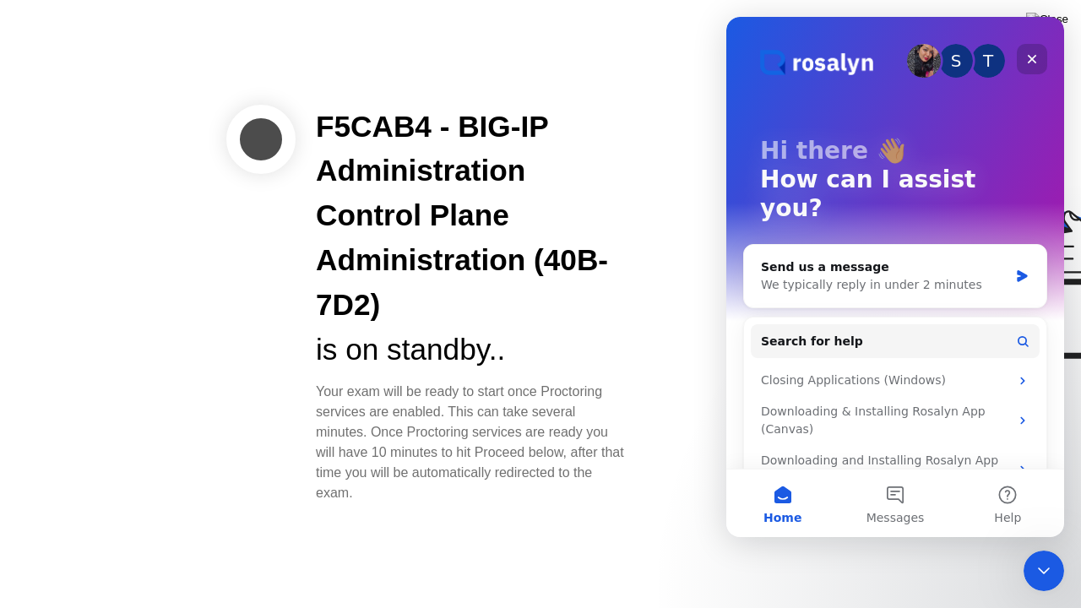
click at [1034, 52] on div "Close" at bounding box center [1032, 59] width 30 height 30
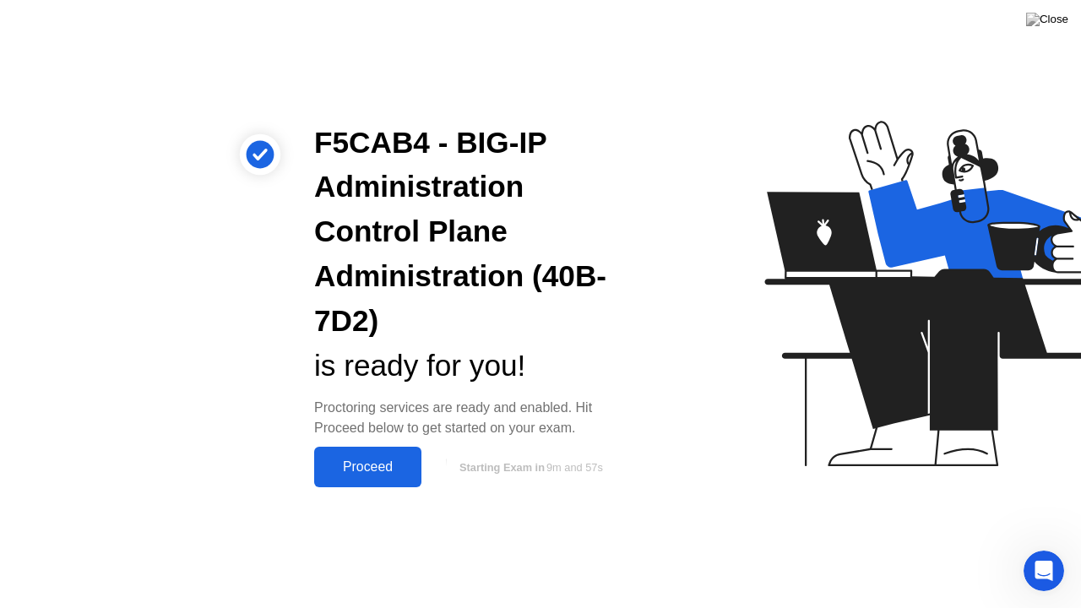
click at [362, 453] on button "Proceed" at bounding box center [367, 467] width 107 height 41
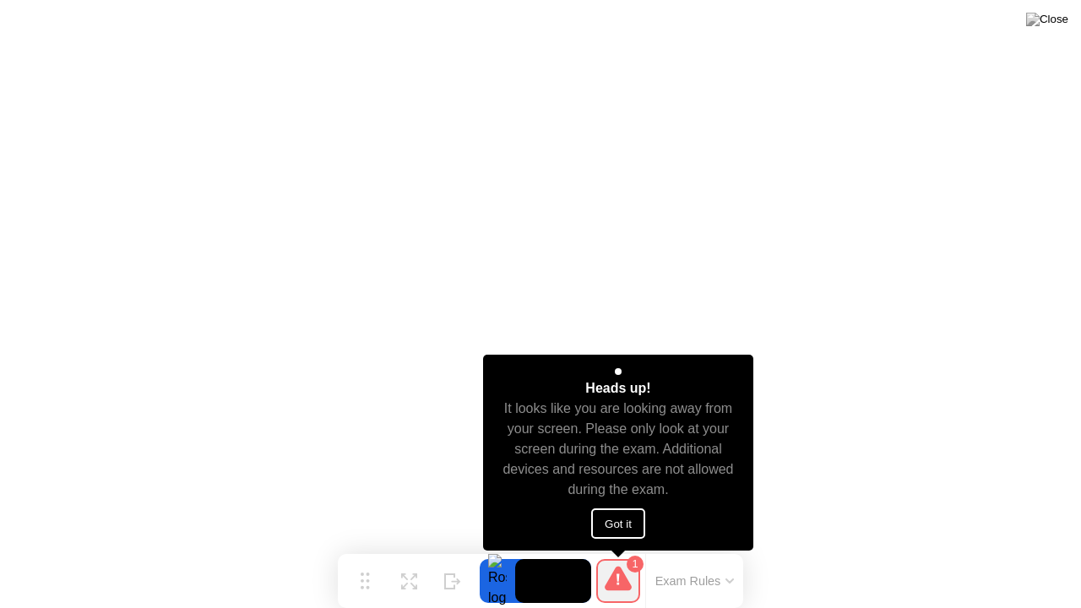
click at [625, 525] on button "Got it" at bounding box center [618, 523] width 54 height 30
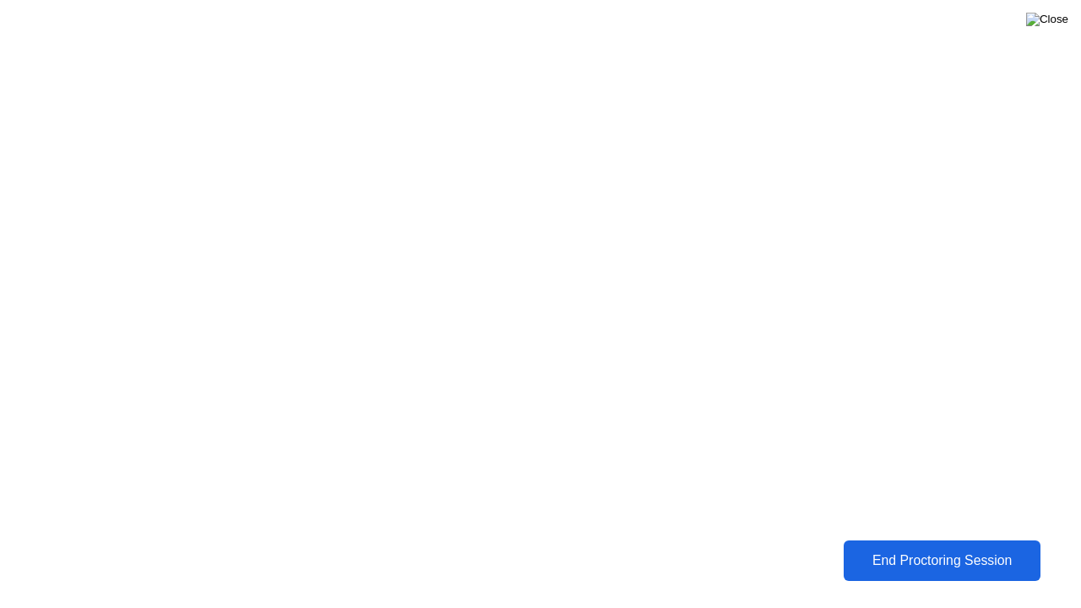
click at [1057, 26] on img at bounding box center [1047, 20] width 42 height 14
click at [753, 555] on div at bounding box center [540, 608] width 1081 height 0
click at [937, 554] on div "End Proctoring Session" at bounding box center [942, 560] width 200 height 16
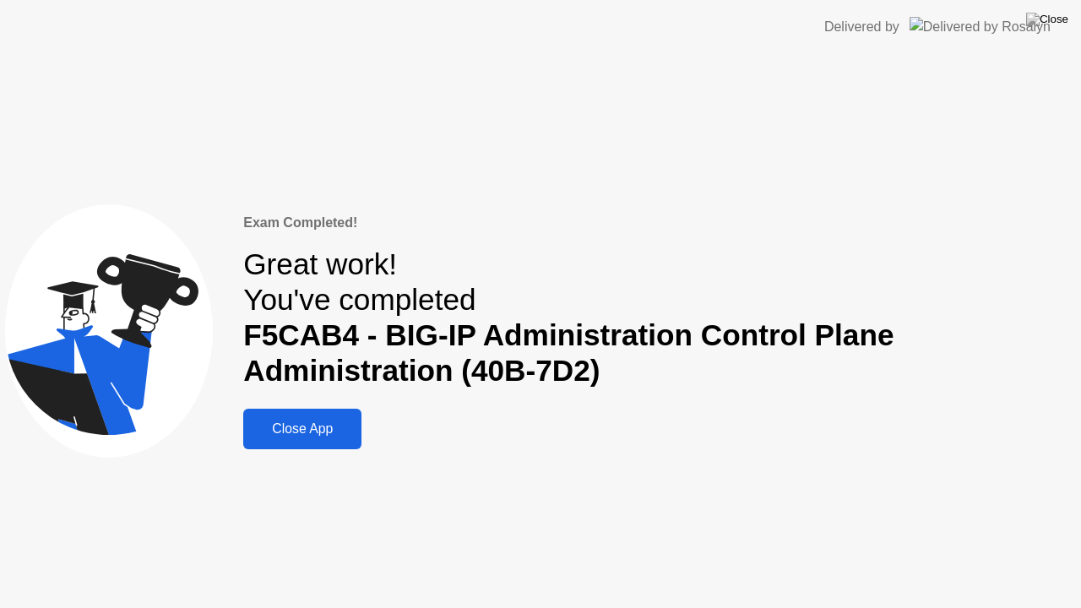
click at [325, 425] on div "Close App" at bounding box center [302, 428] width 108 height 15
